Goal: Find specific page/section: Find specific page/section

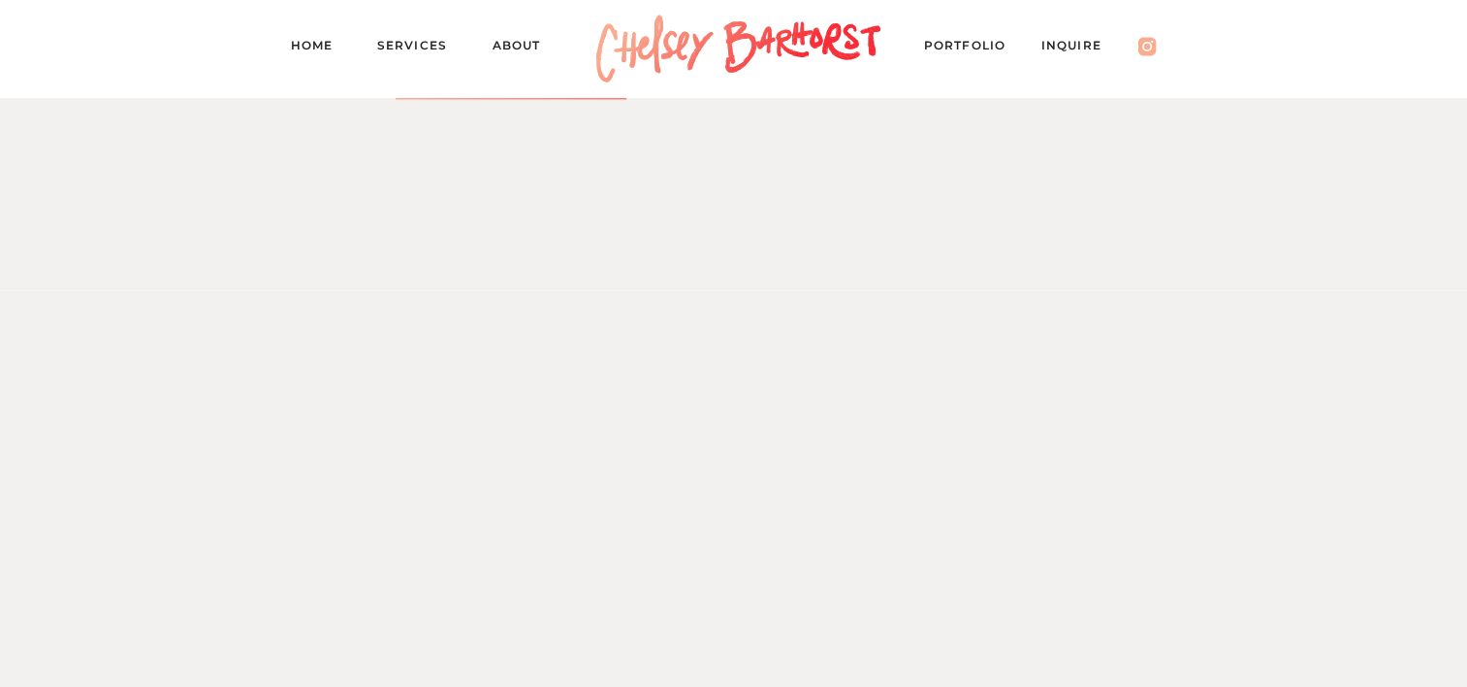
scroll to position [3483, 0]
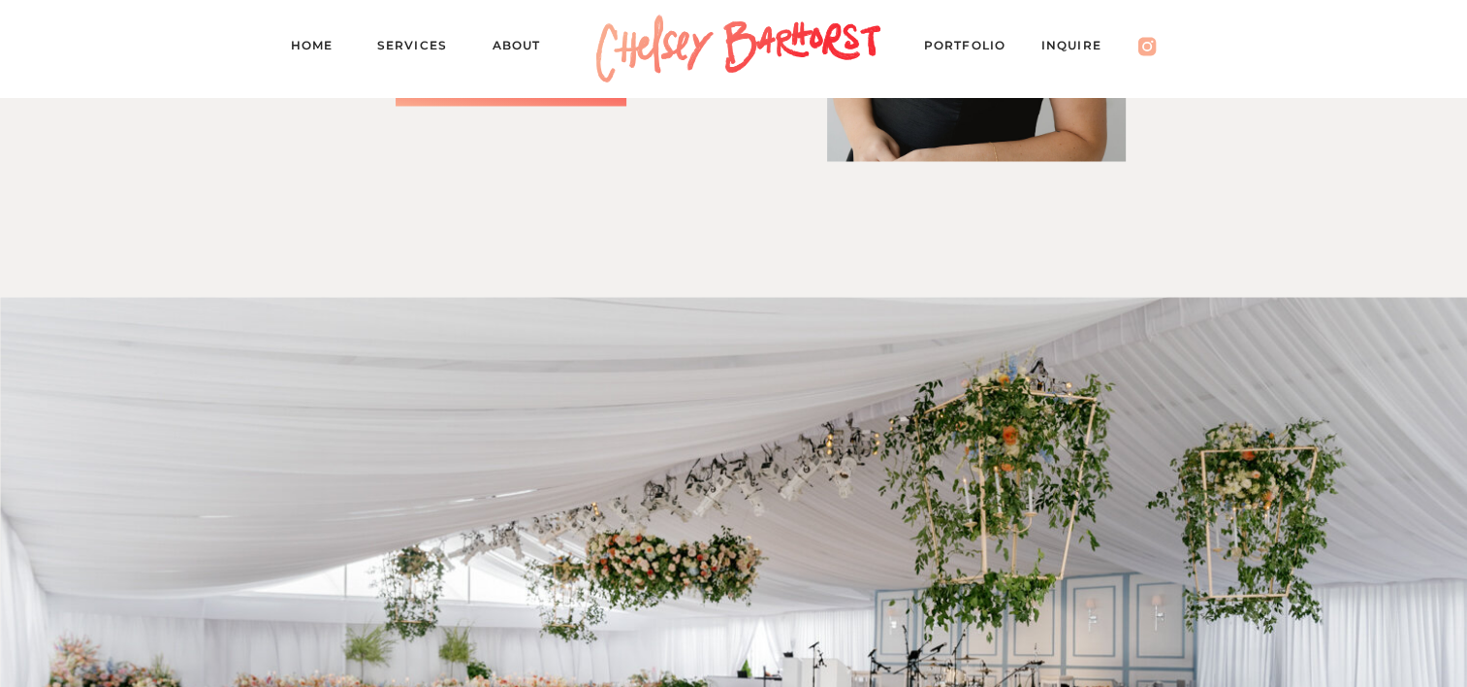
click at [1060, 47] on nav "Inquire" at bounding box center [1082, 48] width 80 height 27
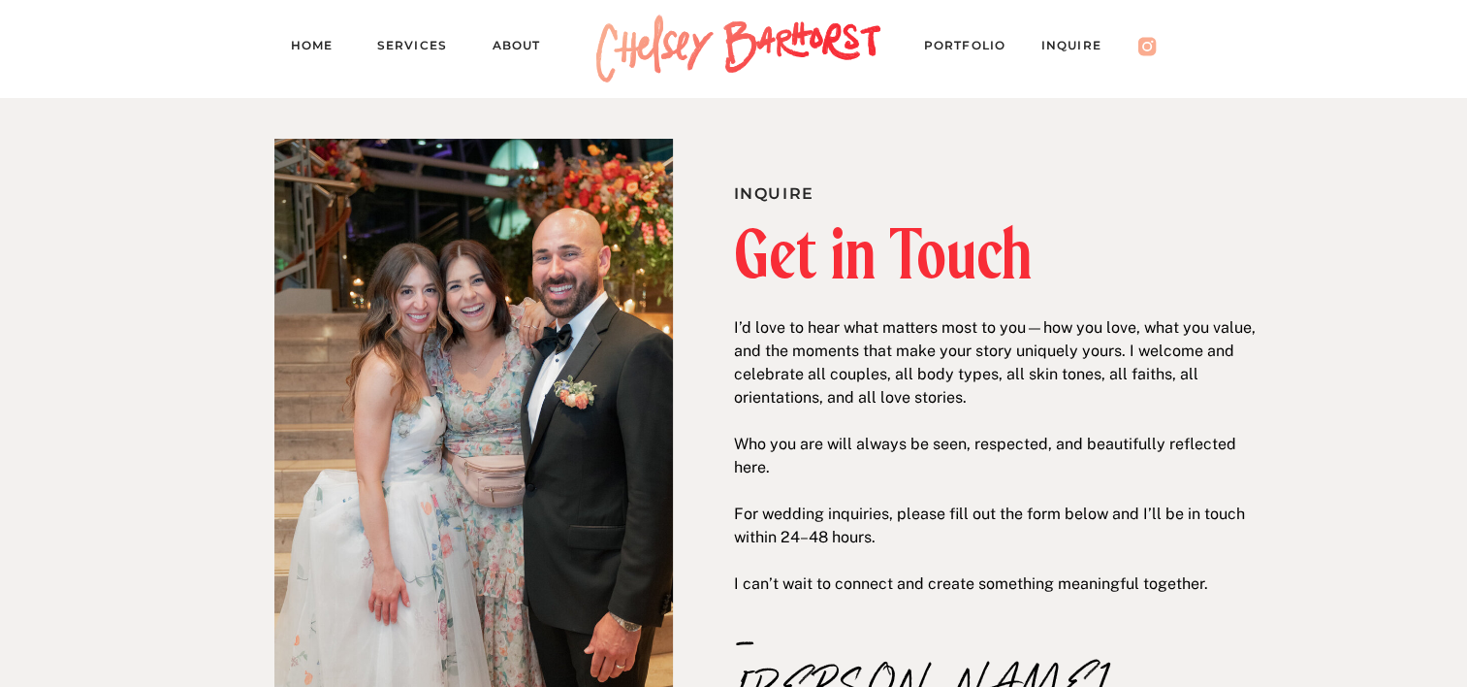
click at [396, 35] on nav "Services" at bounding box center [420, 48] width 87 height 27
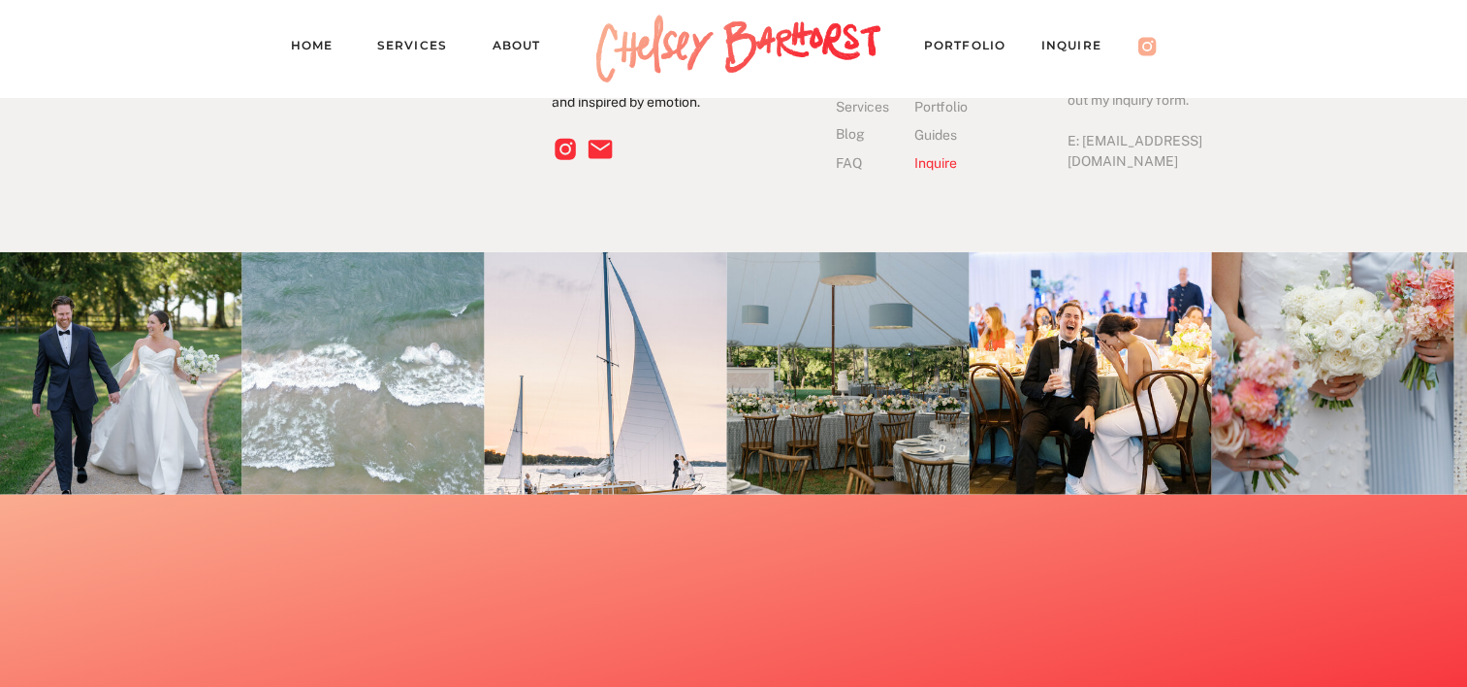
scroll to position [5496, 0]
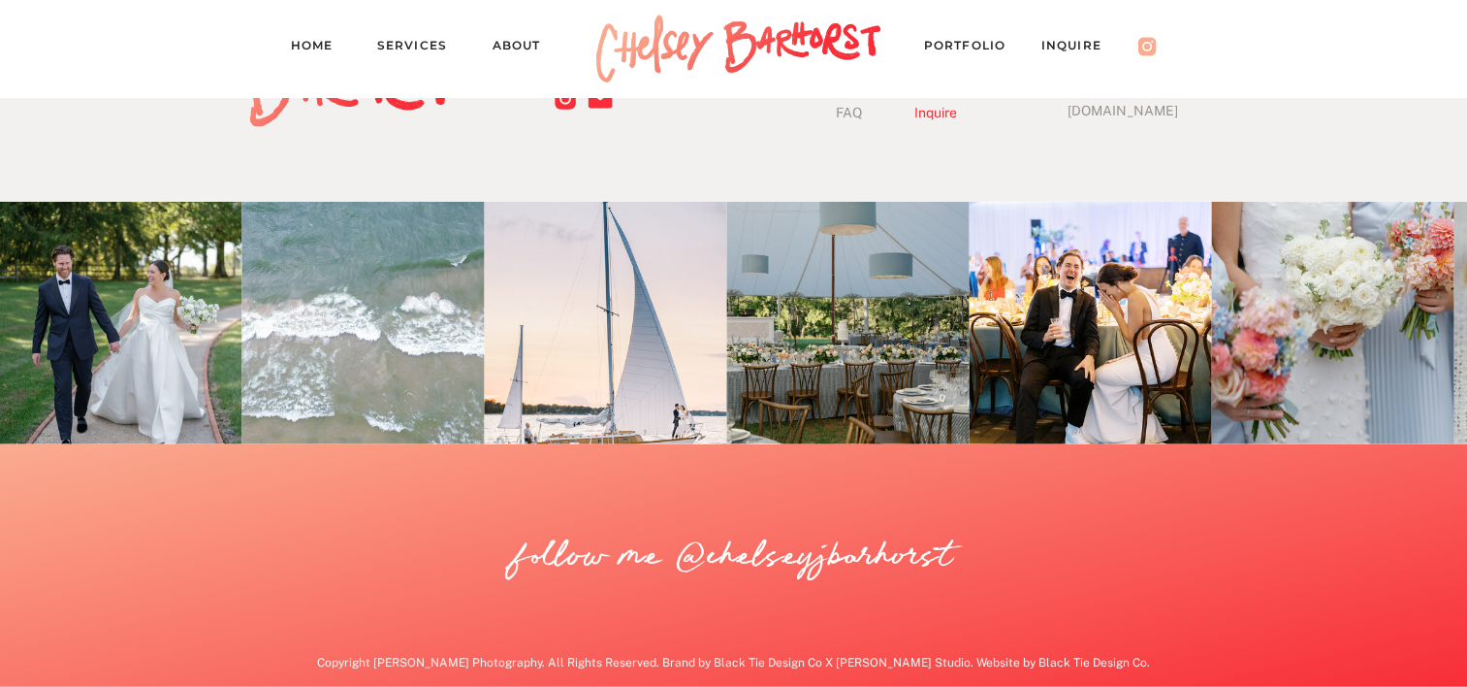
click at [613, 403] on img at bounding box center [605, 323] width 242 height 242
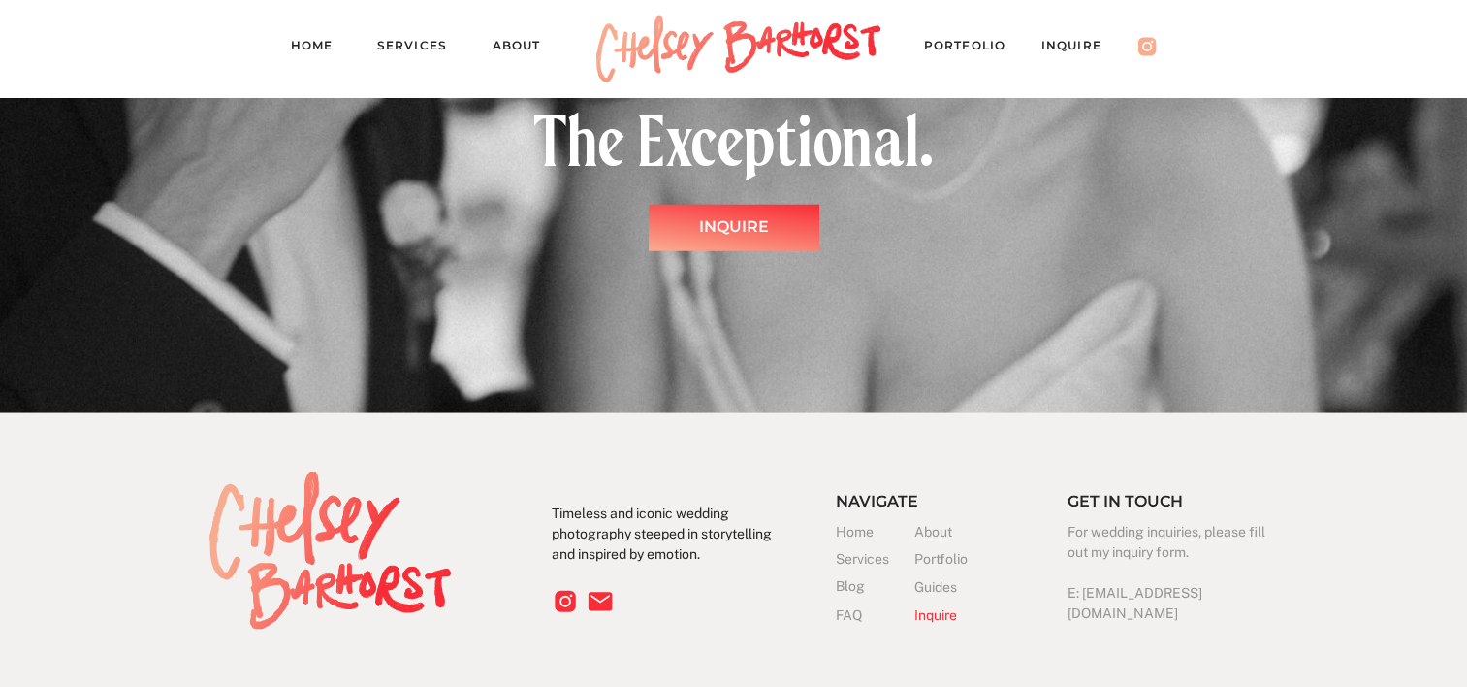
scroll to position [4992, 0]
click at [940, 557] on h3 "Portfolio" at bounding box center [954, 560] width 79 height 20
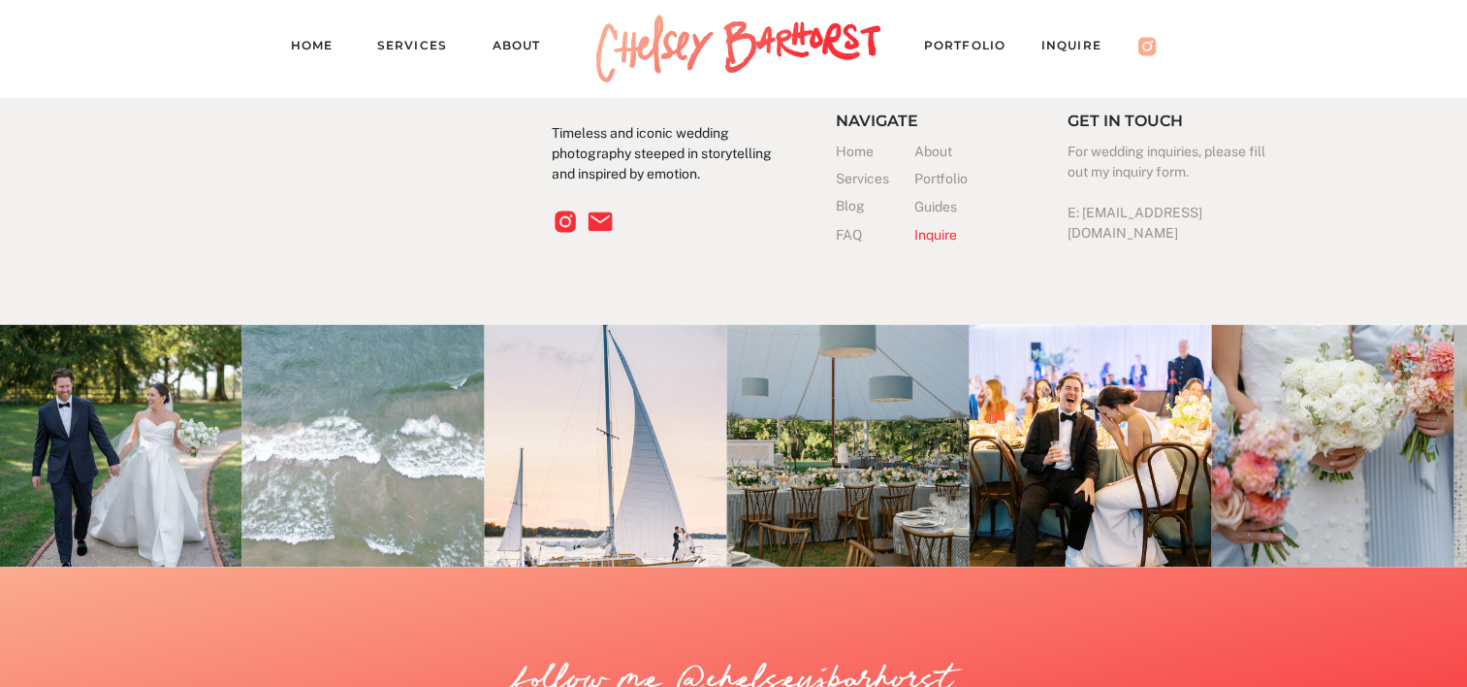
scroll to position [18045, 0]
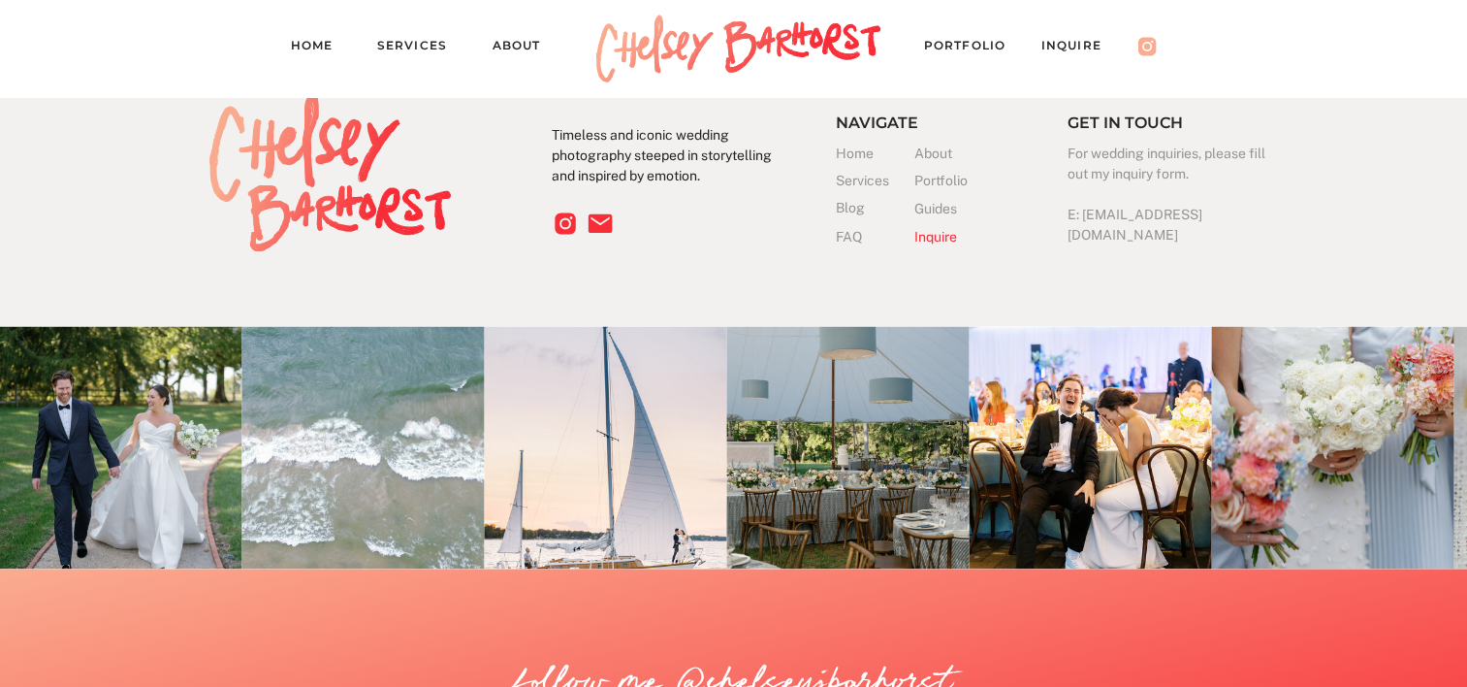
click at [850, 241] on h3 "FAQ" at bounding box center [856, 237] width 40 height 20
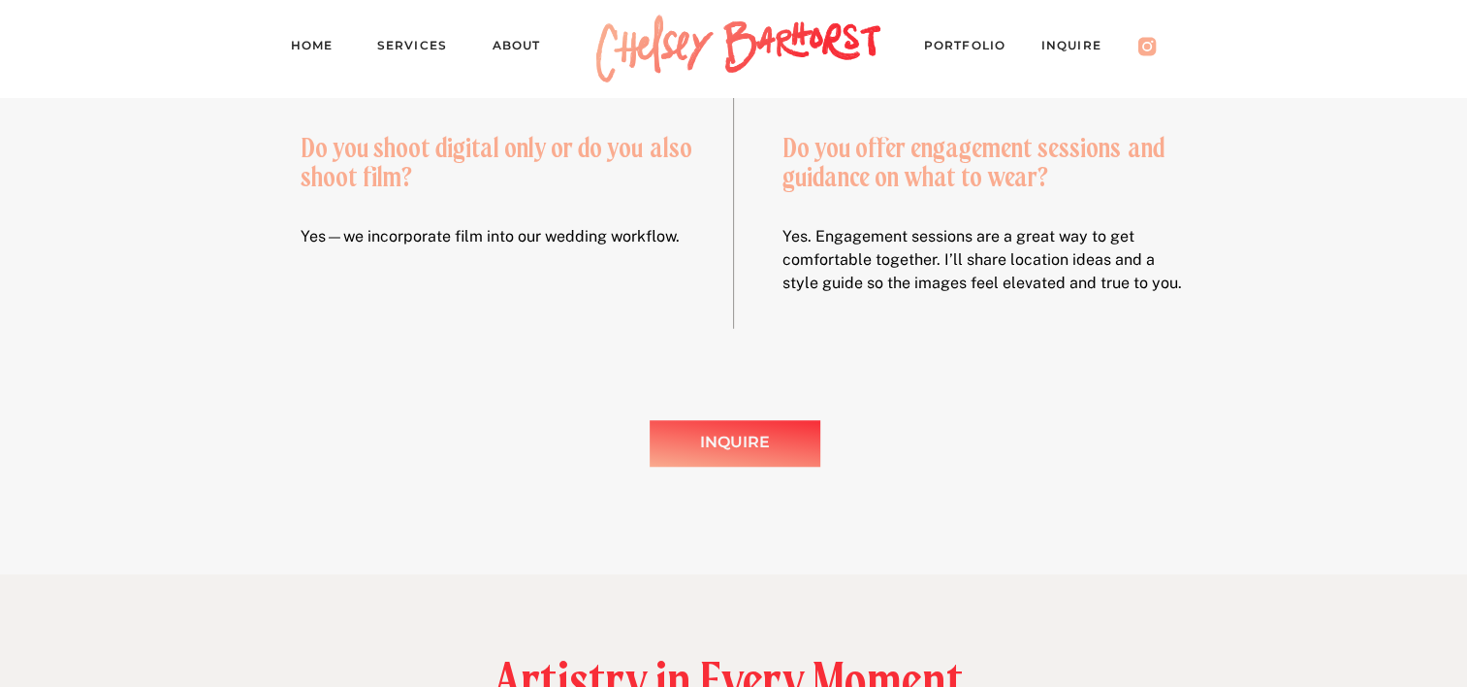
scroll to position [1327, 0]
click at [781, 442] on div "Inquire" at bounding box center [735, 442] width 97 height 28
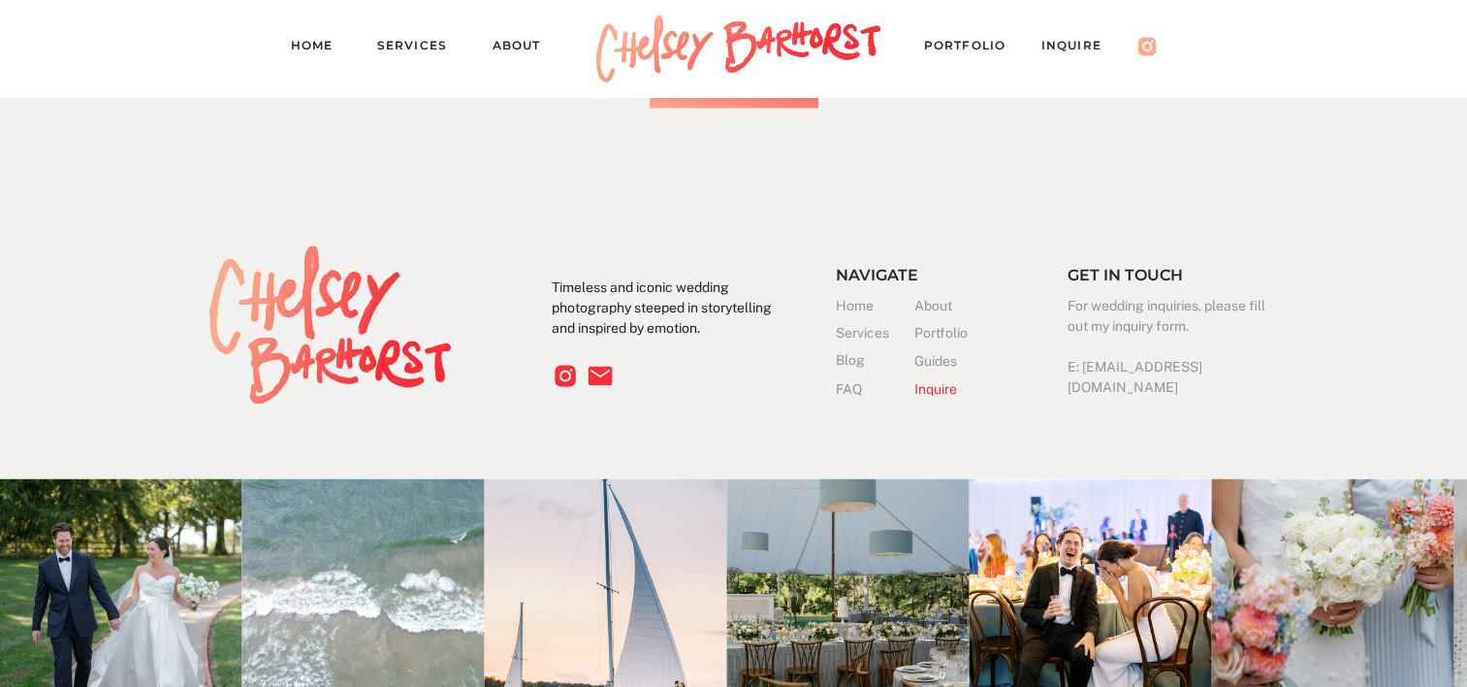
scroll to position [3200, 0]
